Goal: Task Accomplishment & Management: Use online tool/utility

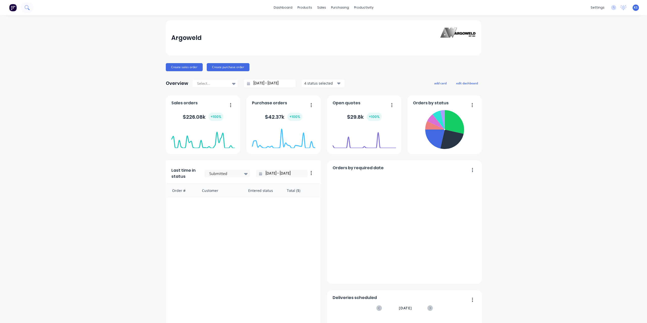
click at [26, 9] on icon at bounding box center [27, 7] width 5 height 5
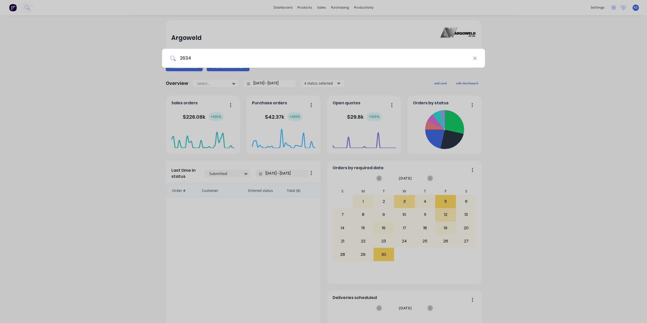
type input "2634"
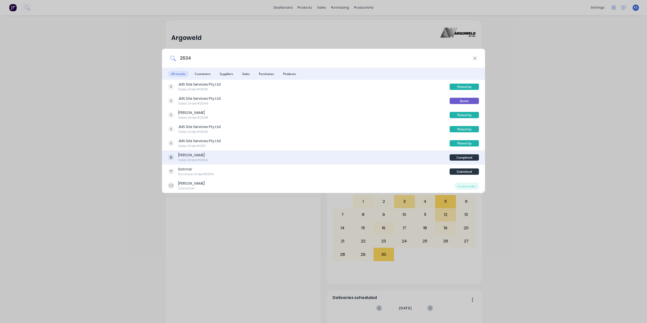
click at [192, 158] on div "Sales Order #2634" at bounding box center [193, 160] width 30 height 5
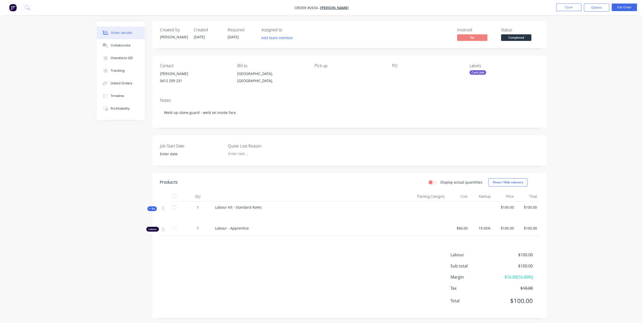
click at [49, 44] on div "Order details Collaborate Checklists 0/0 Tracking Linked Orders Timeline Profit…" at bounding box center [321, 163] width 643 height 326
click at [572, 6] on button "Close" at bounding box center [568, 8] width 25 height 8
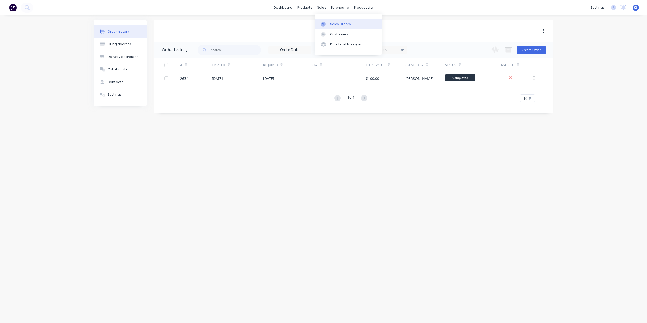
click at [339, 24] on div "Sales Orders" at bounding box center [340, 24] width 21 height 5
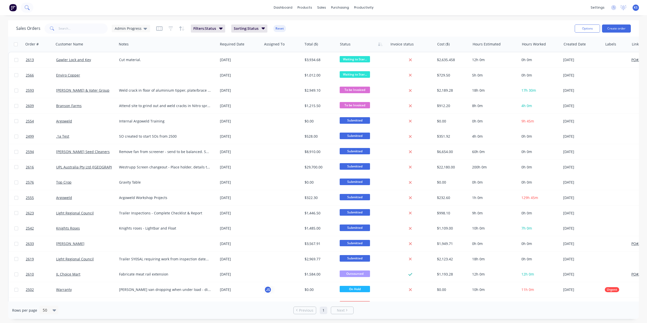
click at [26, 6] on icon at bounding box center [27, 7] width 4 height 4
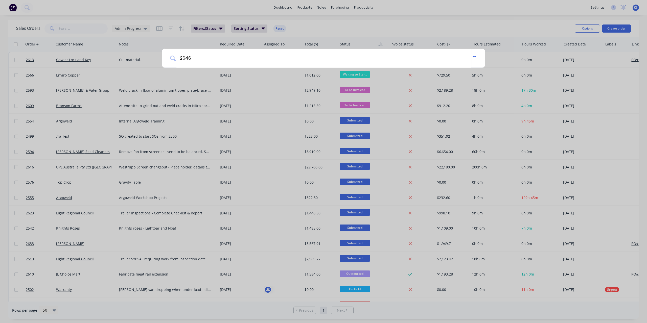
type input "2646"
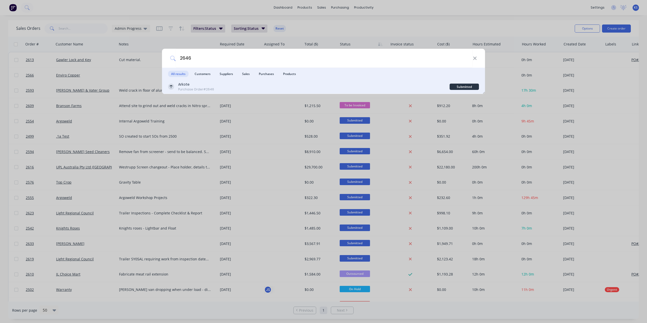
click at [202, 81] on div "Arkote Purchase Order #2646 Submitted" at bounding box center [323, 87] width 323 height 14
click at [202, 88] on div "Purchase Order #2646" at bounding box center [196, 89] width 36 height 5
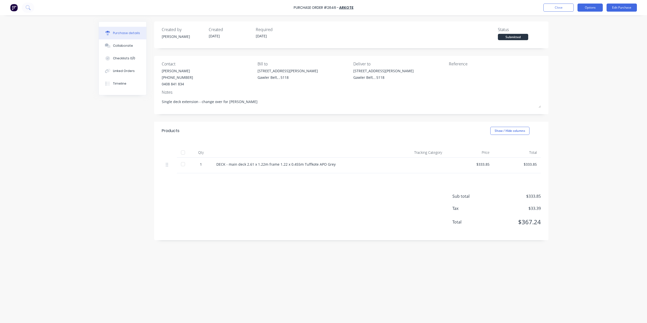
click at [592, 10] on button "Options" at bounding box center [589, 8] width 25 height 8
click at [580, 28] on div "Convert to Bill" at bounding box center [578, 30] width 39 height 7
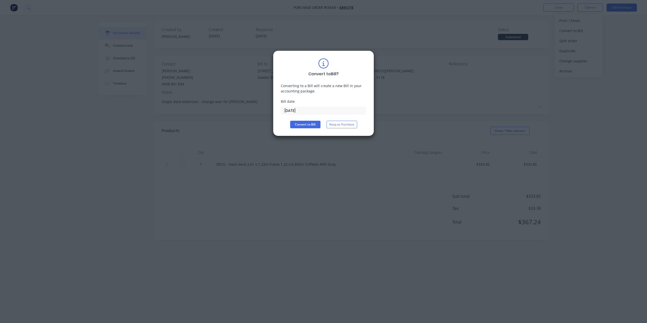
click at [332, 113] on input "[DATE]" at bounding box center [323, 111] width 85 height 8
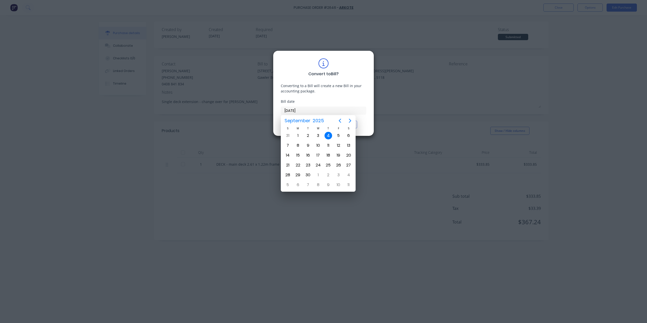
click at [332, 111] on input "[DATE]" at bounding box center [323, 111] width 85 height 8
click at [361, 120] on div "Convert to Bill ? Converting to a Bill will create a new Bill in your accountin…" at bounding box center [323, 93] width 85 height 70
click at [328, 138] on div "4" at bounding box center [328, 136] width 8 height 8
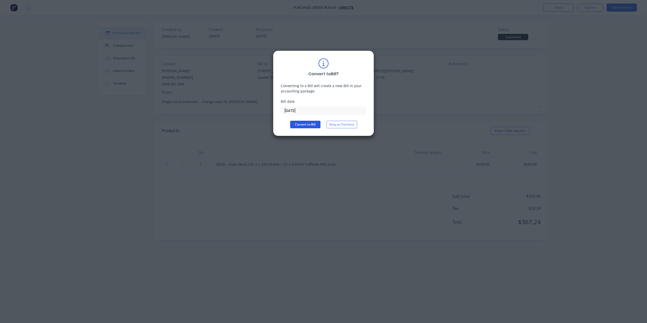
click at [309, 128] on button "Convert to Bill" at bounding box center [305, 125] width 30 height 8
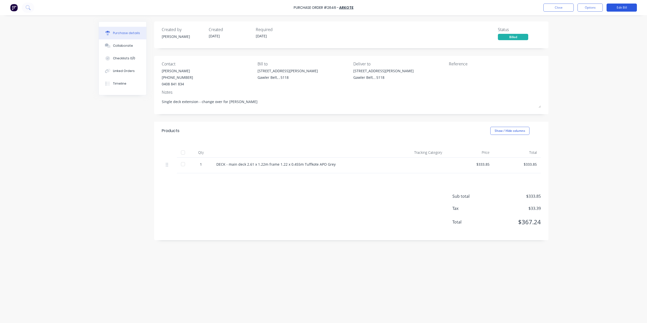
click at [633, 6] on button "Edit Bill" at bounding box center [621, 8] width 30 height 8
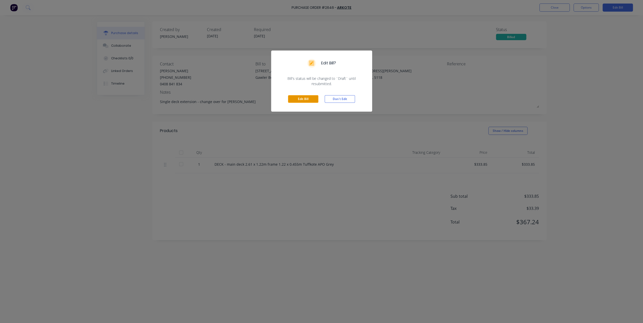
click at [302, 99] on button "Edit Bill" at bounding box center [303, 99] width 30 height 8
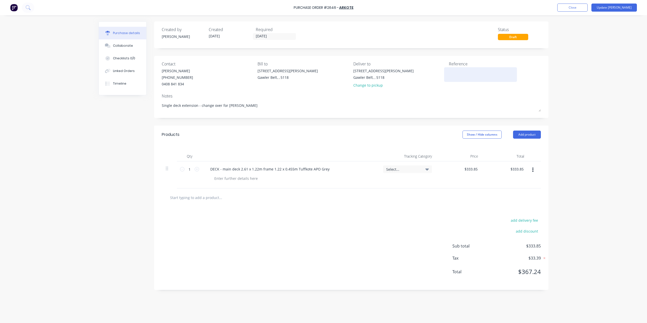
type textarea "x"
click at [475, 80] on div at bounding box center [480, 74] width 63 height 13
click at [468, 73] on textarea at bounding box center [480, 73] width 63 height 11
type textarea "50900"
type textarea "x"
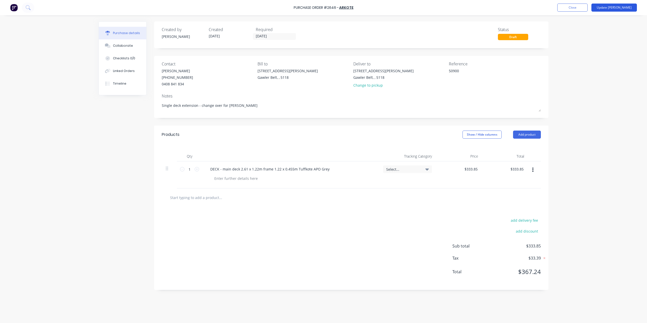
type textarea "50900"
click at [621, 10] on button "Update [PERSON_NAME]" at bounding box center [613, 8] width 45 height 8
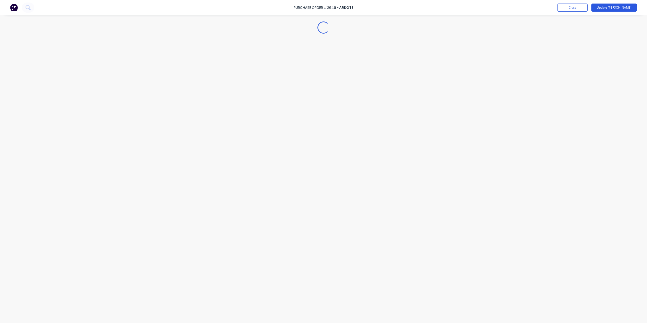
type textarea "x"
